Goal: Transaction & Acquisition: Purchase product/service

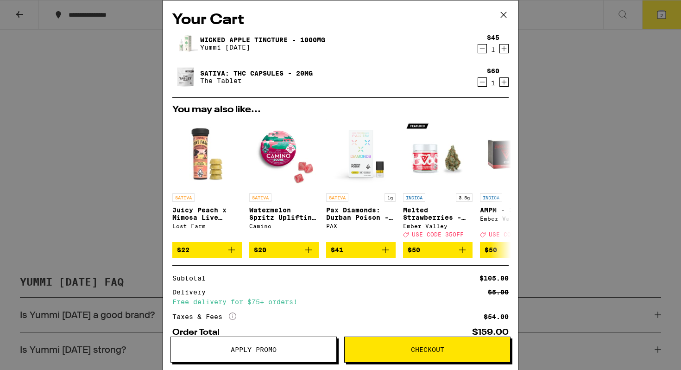
scroll to position [57, 0]
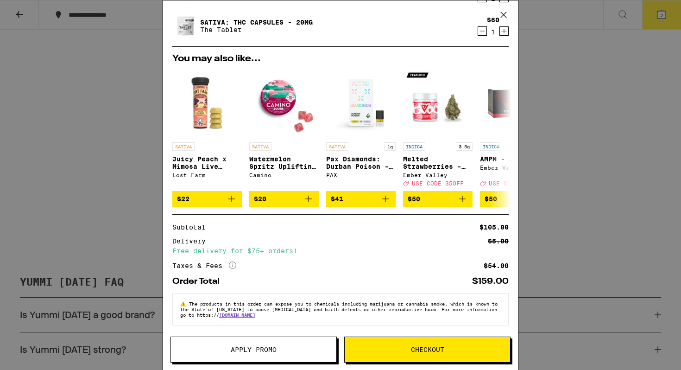
click at [391, 352] on span "Checkout" at bounding box center [427, 349] width 165 height 6
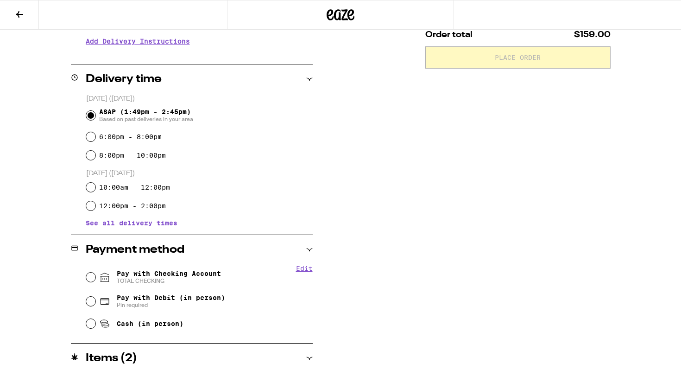
scroll to position [202, 0]
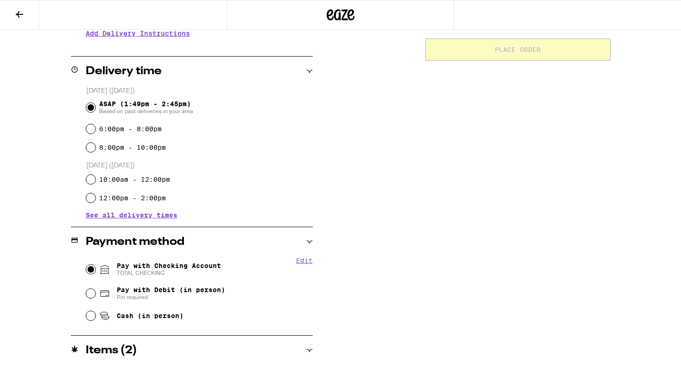
click at [93, 266] on input "Pay with Checking Account TOTAL CHECKING" at bounding box center [90, 268] width 9 height 9
radio input "true"
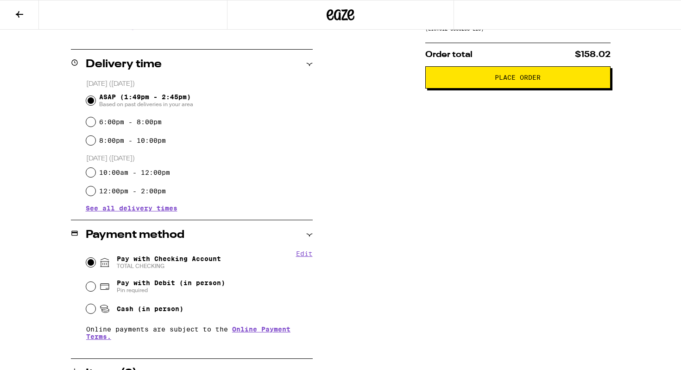
scroll to position [210, 0]
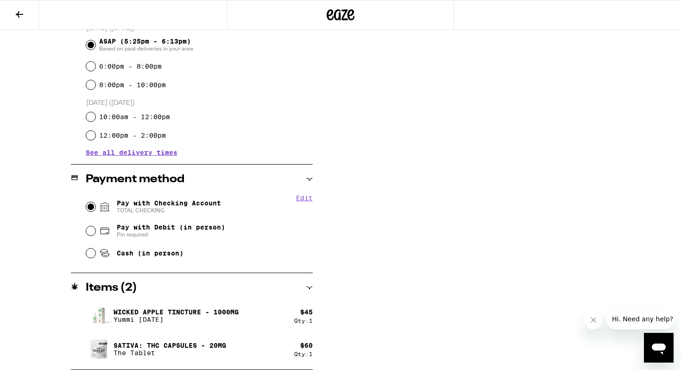
click at [90, 207] on input "Pay with Checking Account TOTAL CHECKING" at bounding box center [90, 206] width 9 height 9
radio input "true"
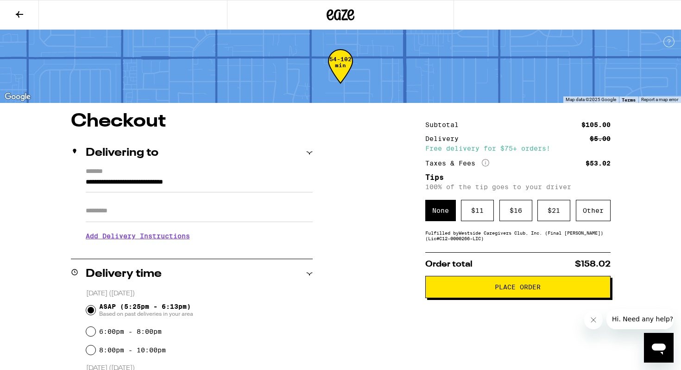
click at [455, 290] on span "Place Order" at bounding box center [518, 286] width 170 height 6
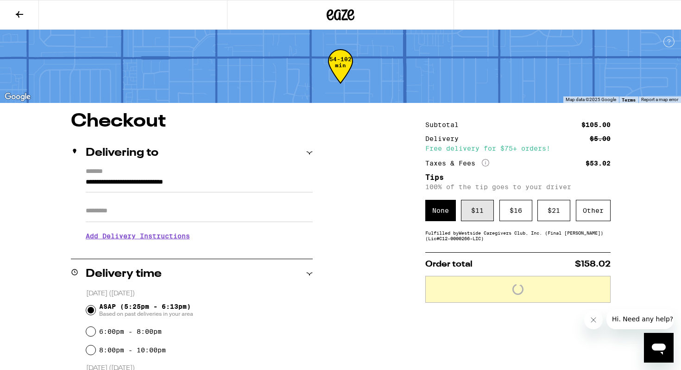
click at [470, 213] on div "$ 11" at bounding box center [477, 210] width 33 height 21
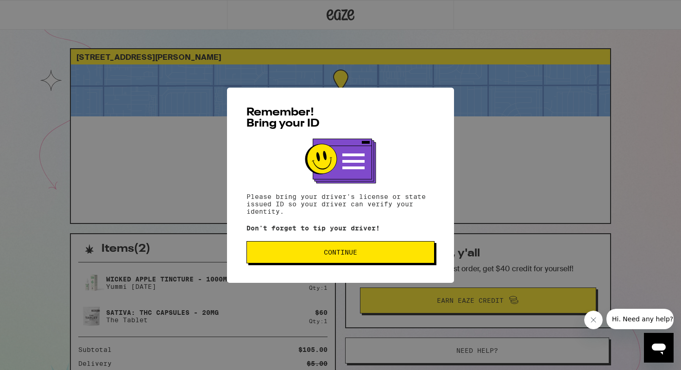
click at [370, 252] on span "Continue" at bounding box center [340, 252] width 172 height 6
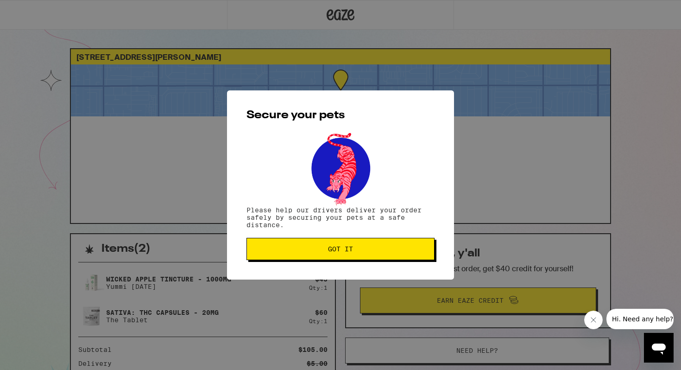
click at [370, 252] on span "Got it" at bounding box center [340, 248] width 172 height 6
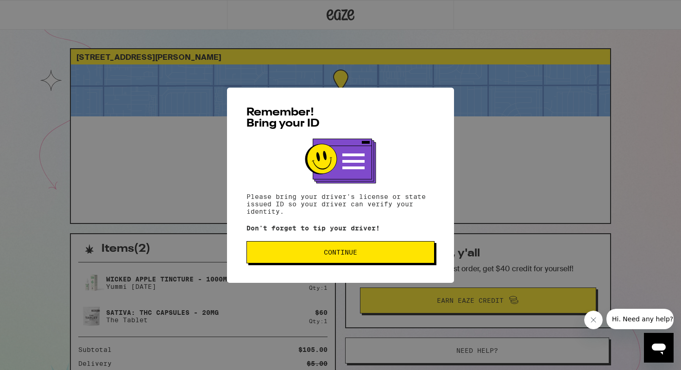
click at [314, 248] on button "Continue" at bounding box center [340, 252] width 188 height 22
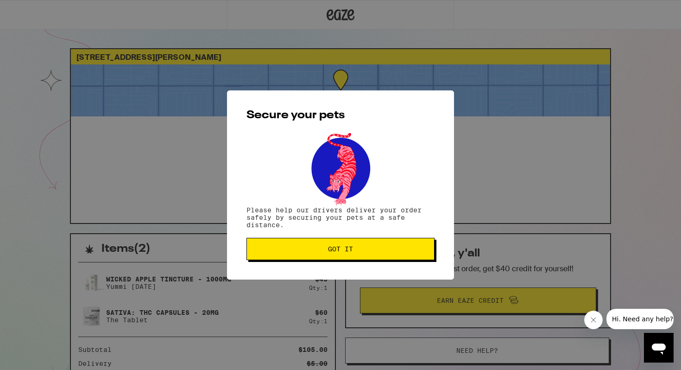
click at [314, 248] on span "Got it" at bounding box center [340, 248] width 172 height 6
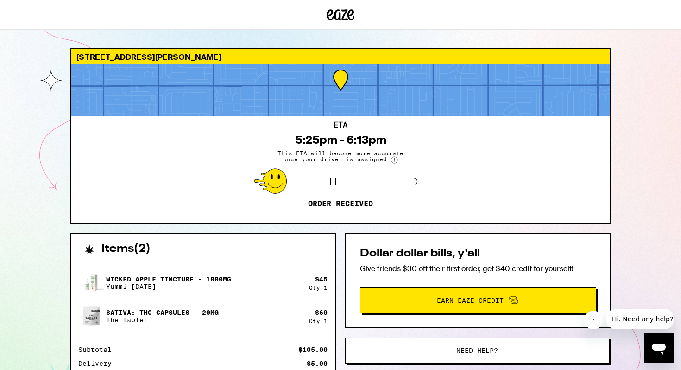
click at [589, 315] on button "Close message from company" at bounding box center [593, 319] width 19 height 19
click at [224, 280] on p "Wicked Apple Tincture - 1000mg" at bounding box center [168, 278] width 125 height 7
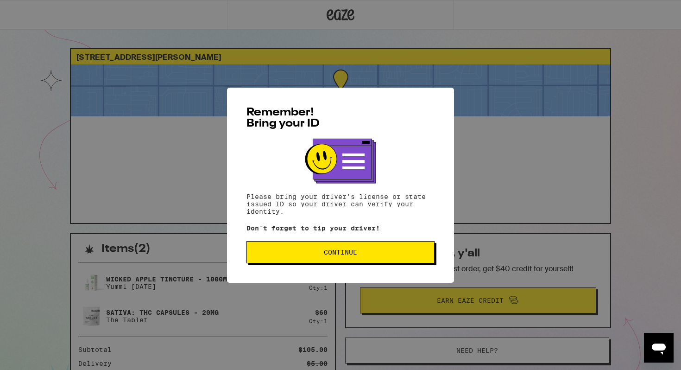
click at [303, 249] on button "Continue" at bounding box center [340, 252] width 188 height 22
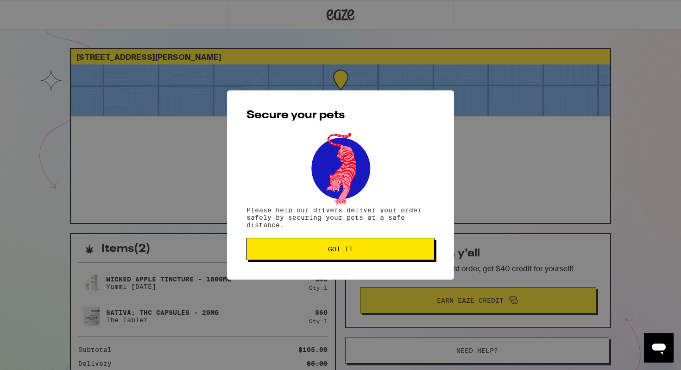
click at [303, 249] on span "Got it" at bounding box center [340, 248] width 172 height 6
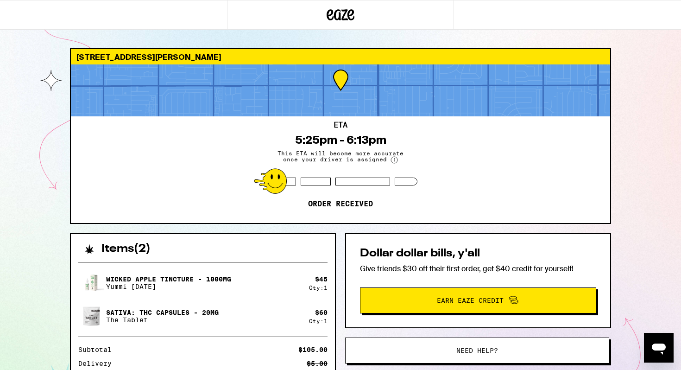
click at [227, 132] on div "ETA 5:25pm - 6:13pm This ETA will become more accurate once your driver is assi…" at bounding box center [340, 169] width 539 height 107
click at [327, 19] on icon at bounding box center [341, 14] width 28 height 17
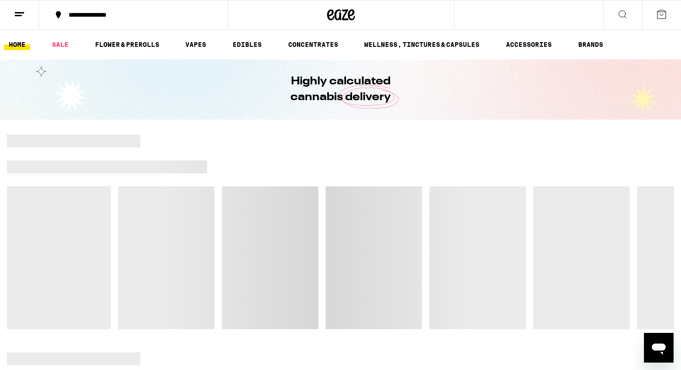
click at [19, 15] on line at bounding box center [18, 15] width 7 height 0
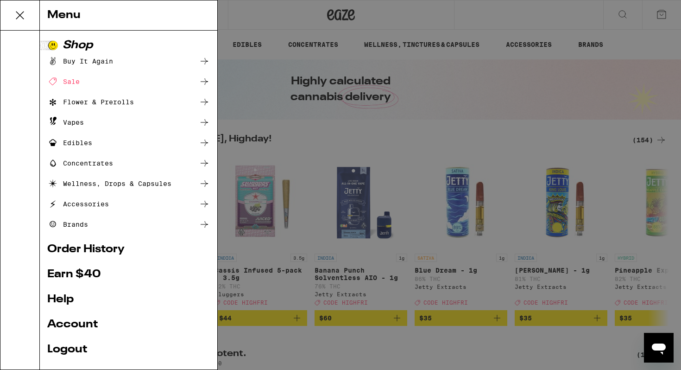
scroll to position [56, 0]
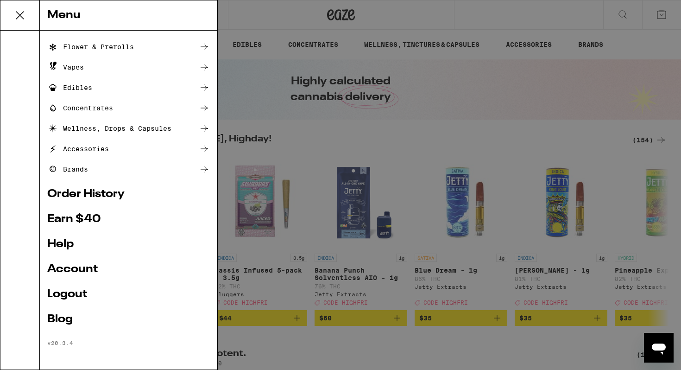
click at [88, 195] on link "Order History" at bounding box center [128, 193] width 163 height 11
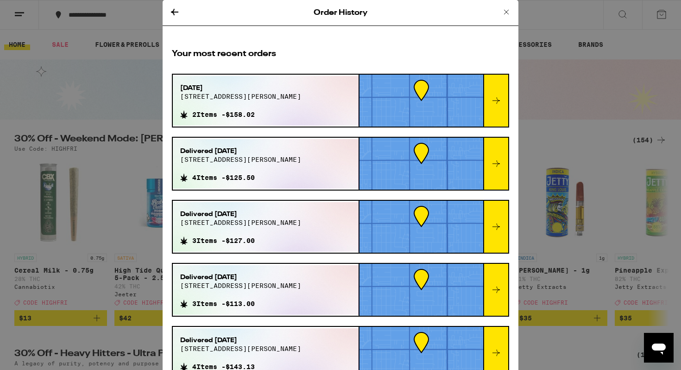
click at [309, 93] on div "Sep 12, 2025 18745 covello st 2 Items - $158.02" at bounding box center [266, 101] width 186 height 50
click at [503, 110] on div at bounding box center [495, 101] width 25 height 52
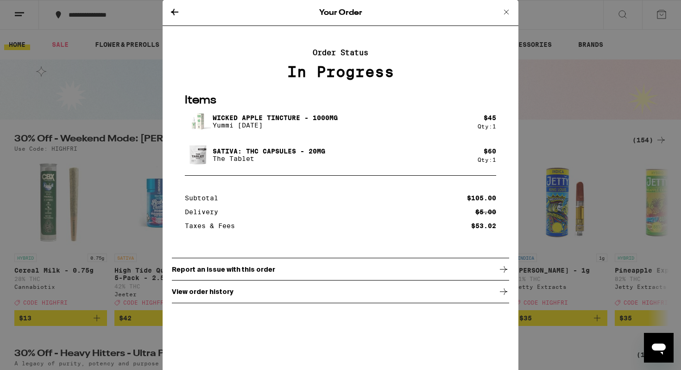
click at [220, 273] on p "Report an issue with this order" at bounding box center [223, 268] width 103 height 7
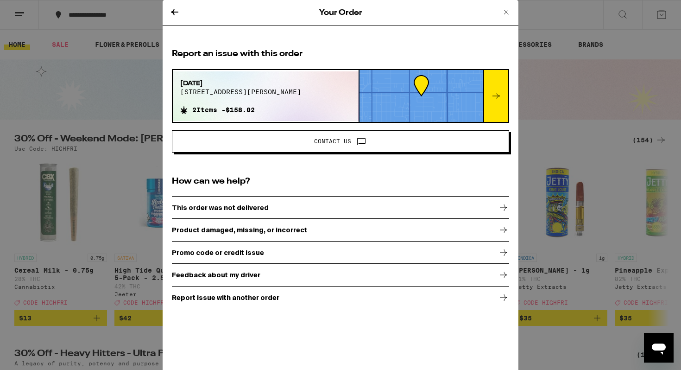
click at [504, 11] on icon at bounding box center [506, 11] width 11 height 11
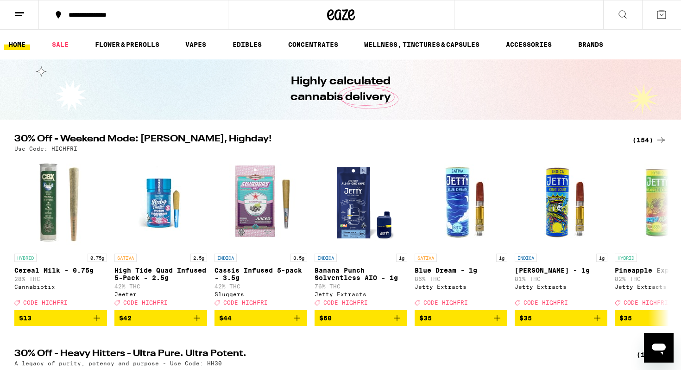
click at [620, 13] on icon at bounding box center [622, 14] width 11 height 11
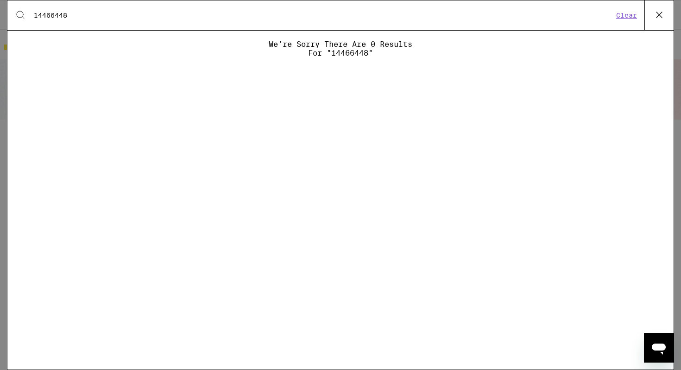
type input "14466448"
click at [622, 12] on button "Clear" at bounding box center [626, 15] width 26 height 8
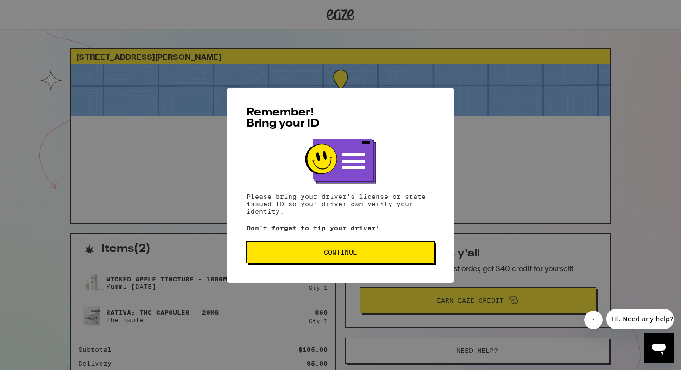
click at [391, 253] on span "Continue" at bounding box center [340, 252] width 172 height 6
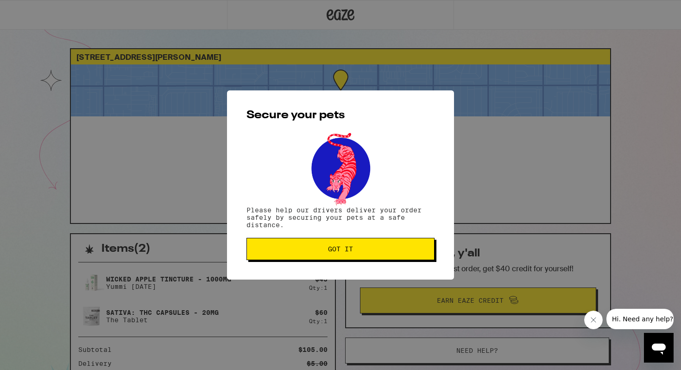
click at [383, 258] on button "Got it" at bounding box center [340, 249] width 188 height 22
